Goal: Task Accomplishment & Management: Manage account settings

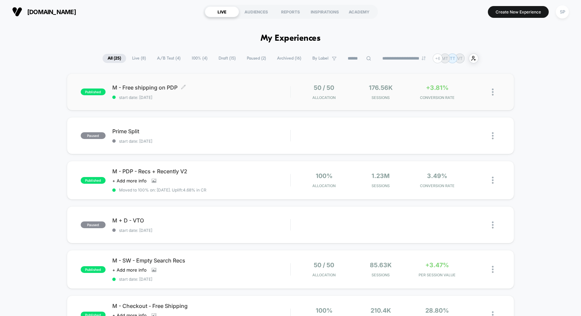
click at [147, 86] on span "M - Free shipping on PDP Click to edit experience details" at bounding box center [201, 87] width 178 height 7
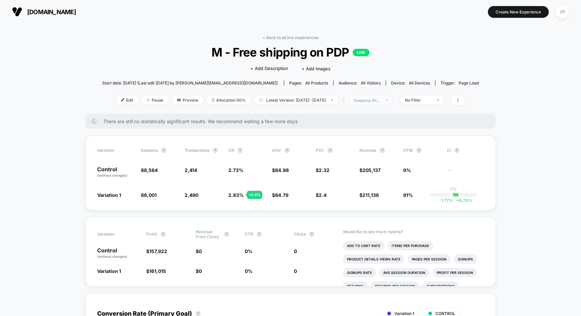
click at [381, 101] on div "sessions with impression" at bounding box center [367, 100] width 27 height 5
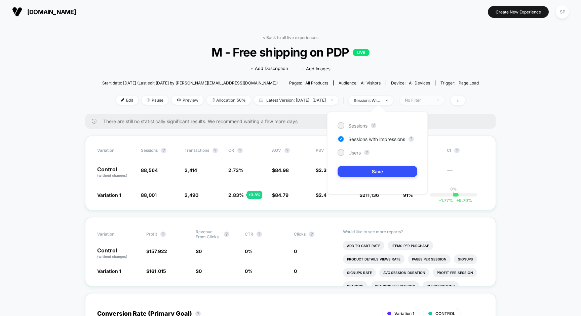
click at [425, 100] on div "No Filter" at bounding box center [418, 100] width 27 height 5
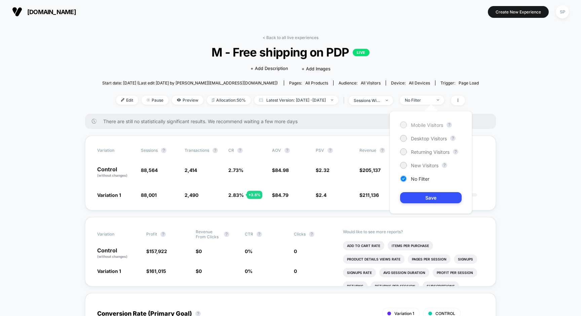
click at [422, 124] on span "Mobile Visitors" at bounding box center [427, 125] width 32 height 6
click at [426, 200] on button "Save" at bounding box center [431, 197] width 62 height 11
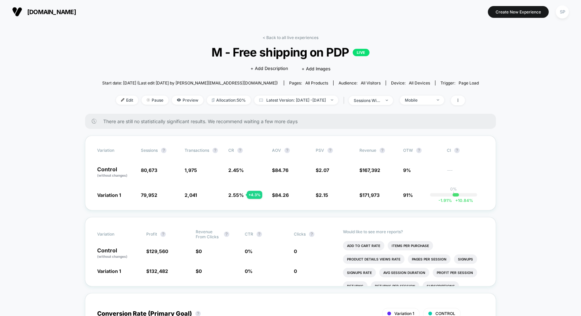
click at [425, 94] on div "< Back to all live experiences M - Free shipping on PDP LIVE Click to edit expe…" at bounding box center [290, 74] width 377 height 79
click at [425, 97] on span "Mobile" at bounding box center [422, 99] width 44 height 9
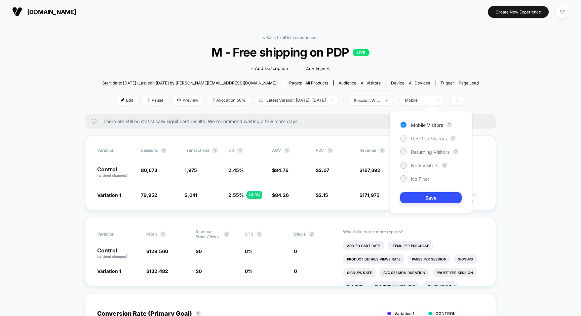
click at [431, 137] on span "Desktop Visitors" at bounding box center [429, 138] width 36 height 6
click at [431, 199] on button "Save" at bounding box center [431, 197] width 62 height 11
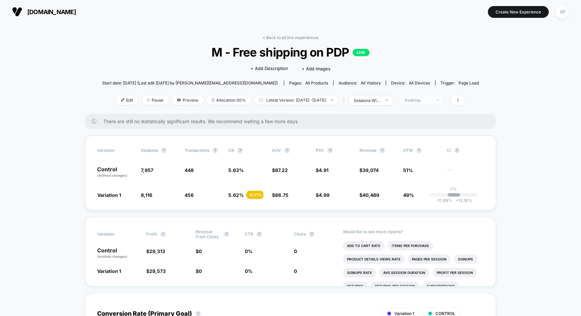
click at [432, 101] on div "Desktop" at bounding box center [418, 100] width 27 height 5
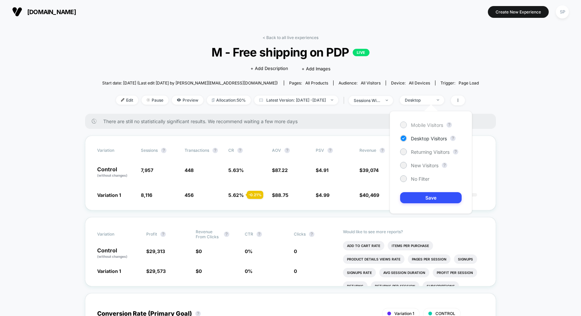
click at [428, 123] on span "Mobile Visitors" at bounding box center [427, 125] width 32 height 6
click at [433, 194] on button "Save" at bounding box center [431, 197] width 62 height 11
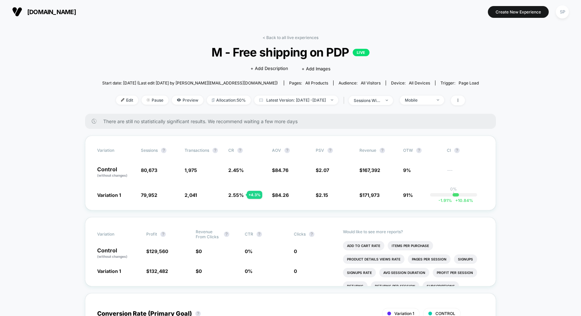
click at [393, 98] on span "sessions with impression" at bounding box center [371, 100] width 44 height 9
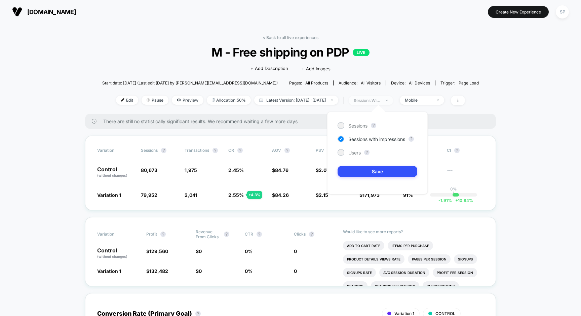
click at [381, 99] on div "sessions with impression" at bounding box center [367, 100] width 27 height 5
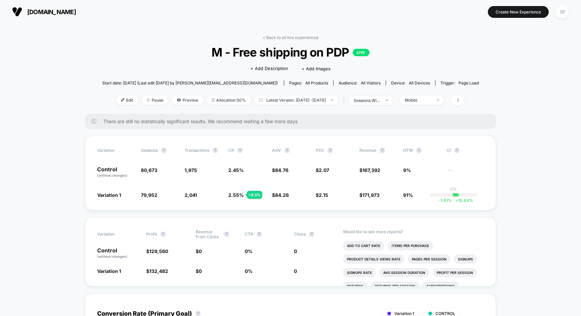
click at [417, 94] on div "< Back to all live experiences M - Free shipping on PDP LIVE Click to edit expe…" at bounding box center [290, 74] width 377 height 79
click at [420, 100] on div "Mobile" at bounding box center [418, 100] width 27 height 5
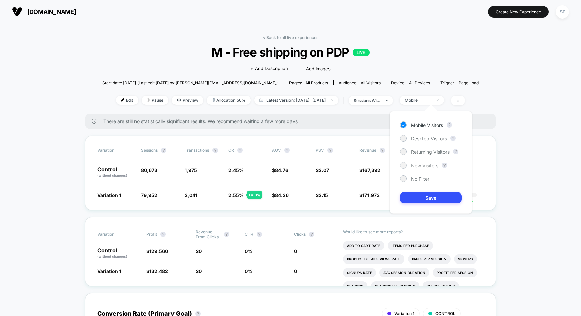
click at [417, 166] on span "New Visitors" at bounding box center [425, 165] width 28 height 6
click at [421, 197] on button "Save" at bounding box center [431, 197] width 62 height 11
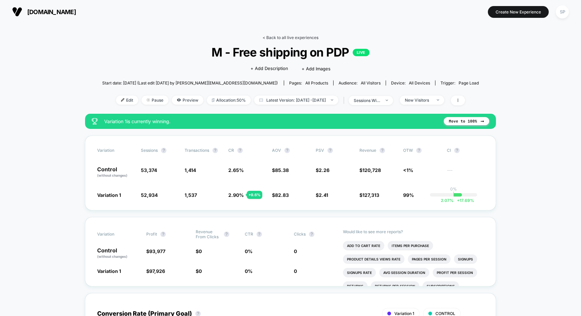
click at [273, 37] on link "< Back to all live experiences" at bounding box center [291, 37] width 56 height 5
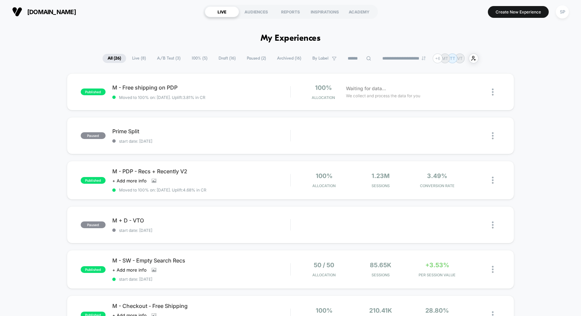
click at [438, 1] on div "[DOMAIN_NAME] LIVE AUDIENCES REPORTS INSPIRATIONS ACADEMY Create New Experience…" at bounding box center [290, 12] width 581 height 24
